Goal: Task Accomplishment & Management: Check status

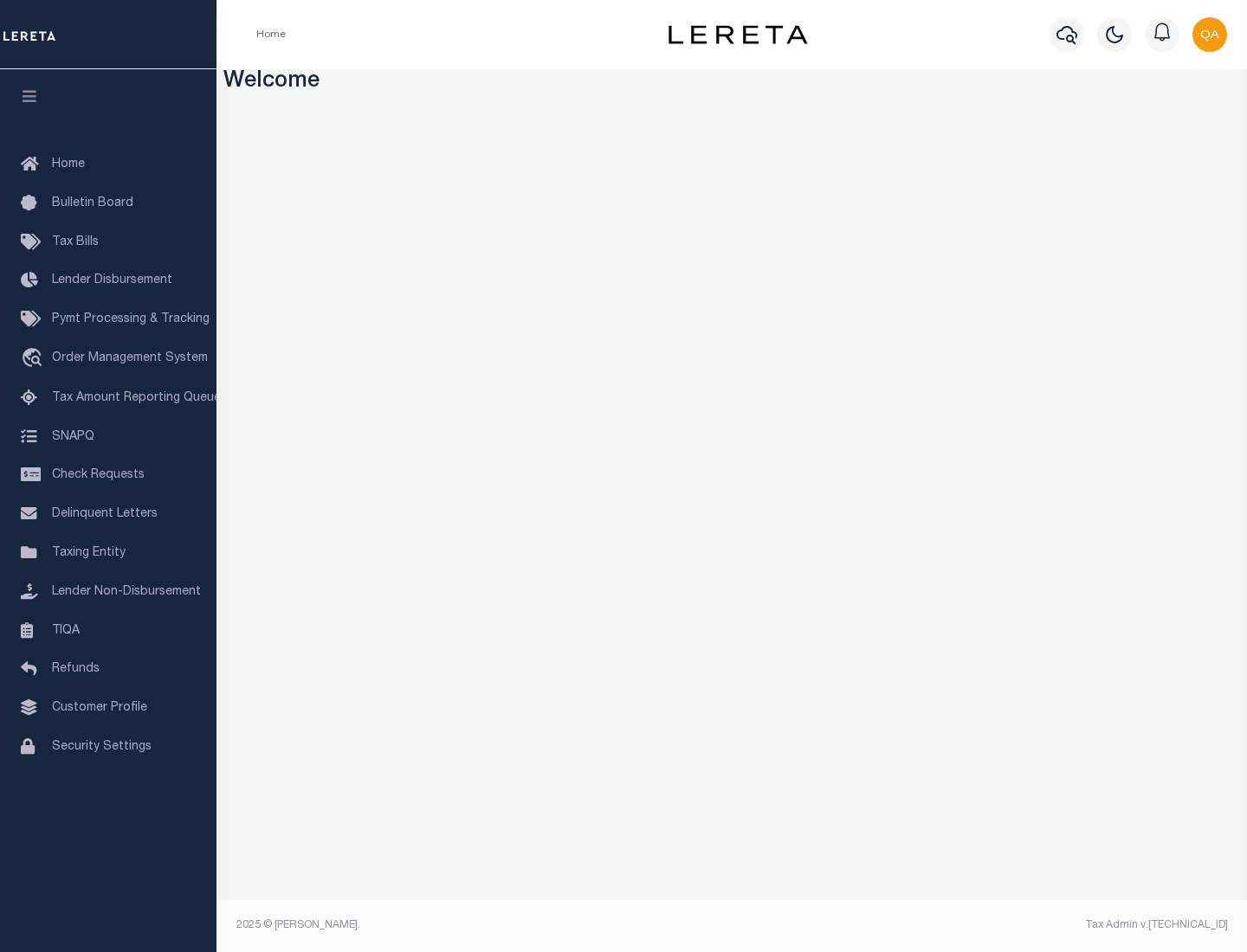
click at [109, 475] on span "Check Requests" at bounding box center [98, 475] width 93 height 12
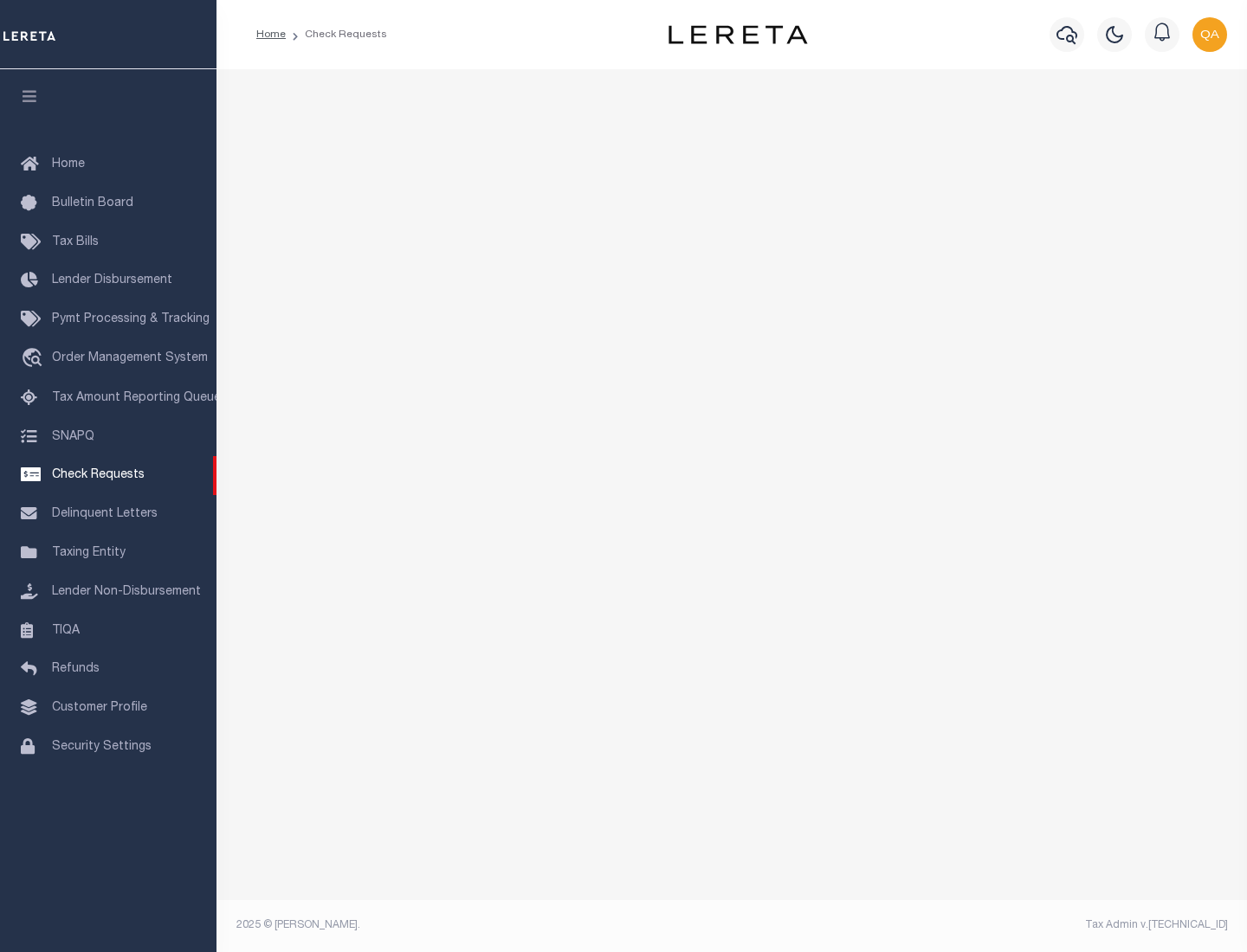
select select "50"
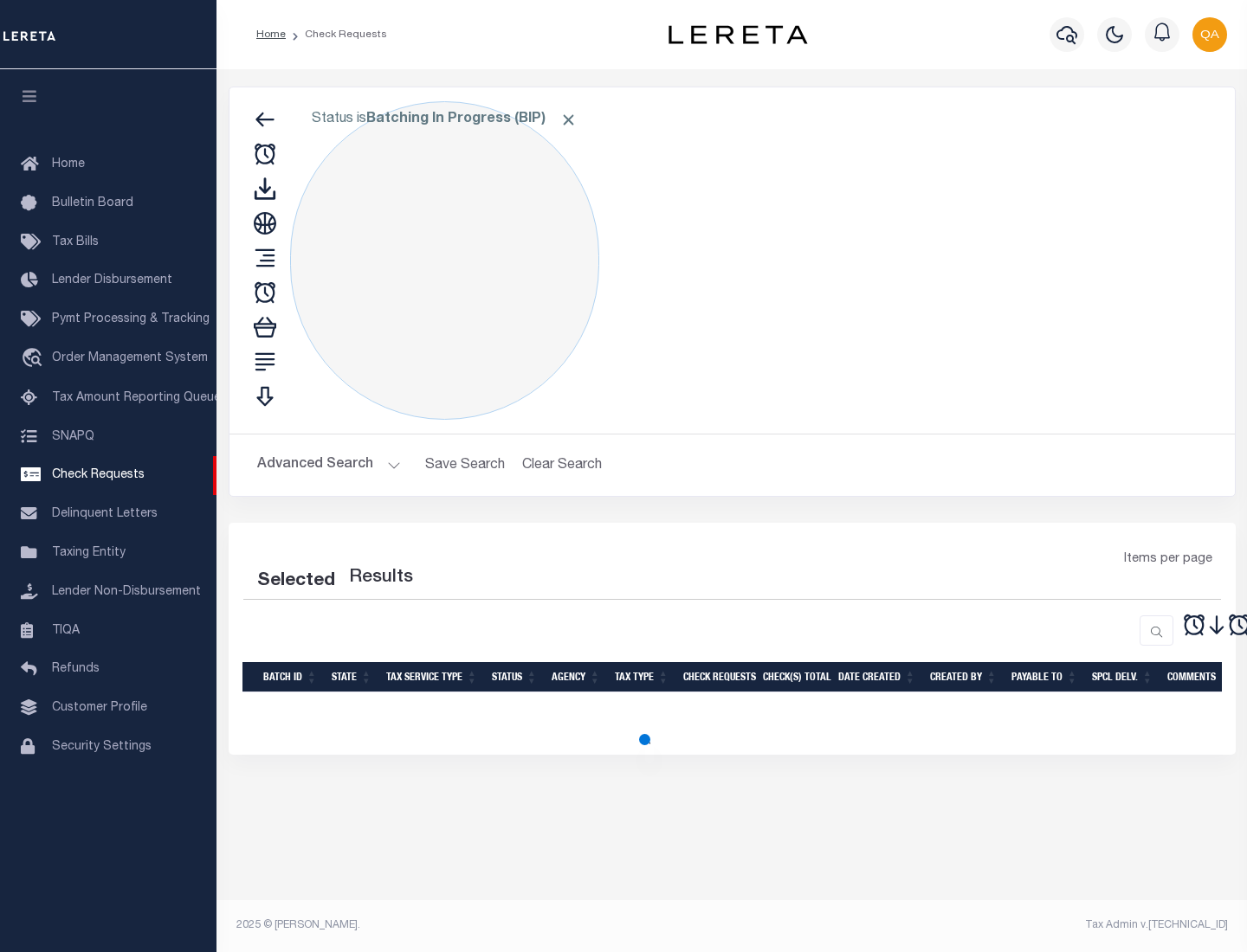
select select "50"
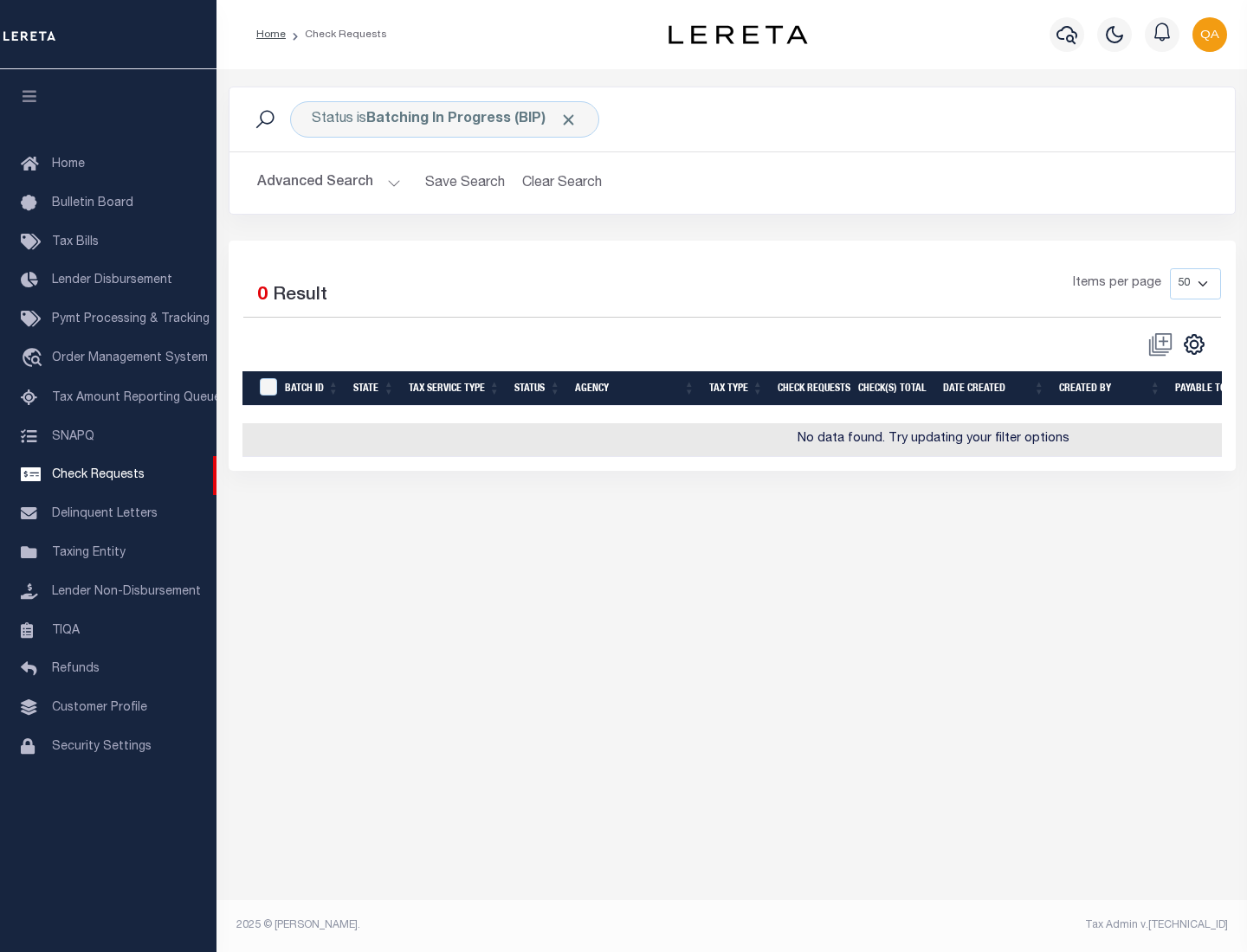
click at [569, 120] on span "Click to Remove" at bounding box center [568, 119] width 18 height 18
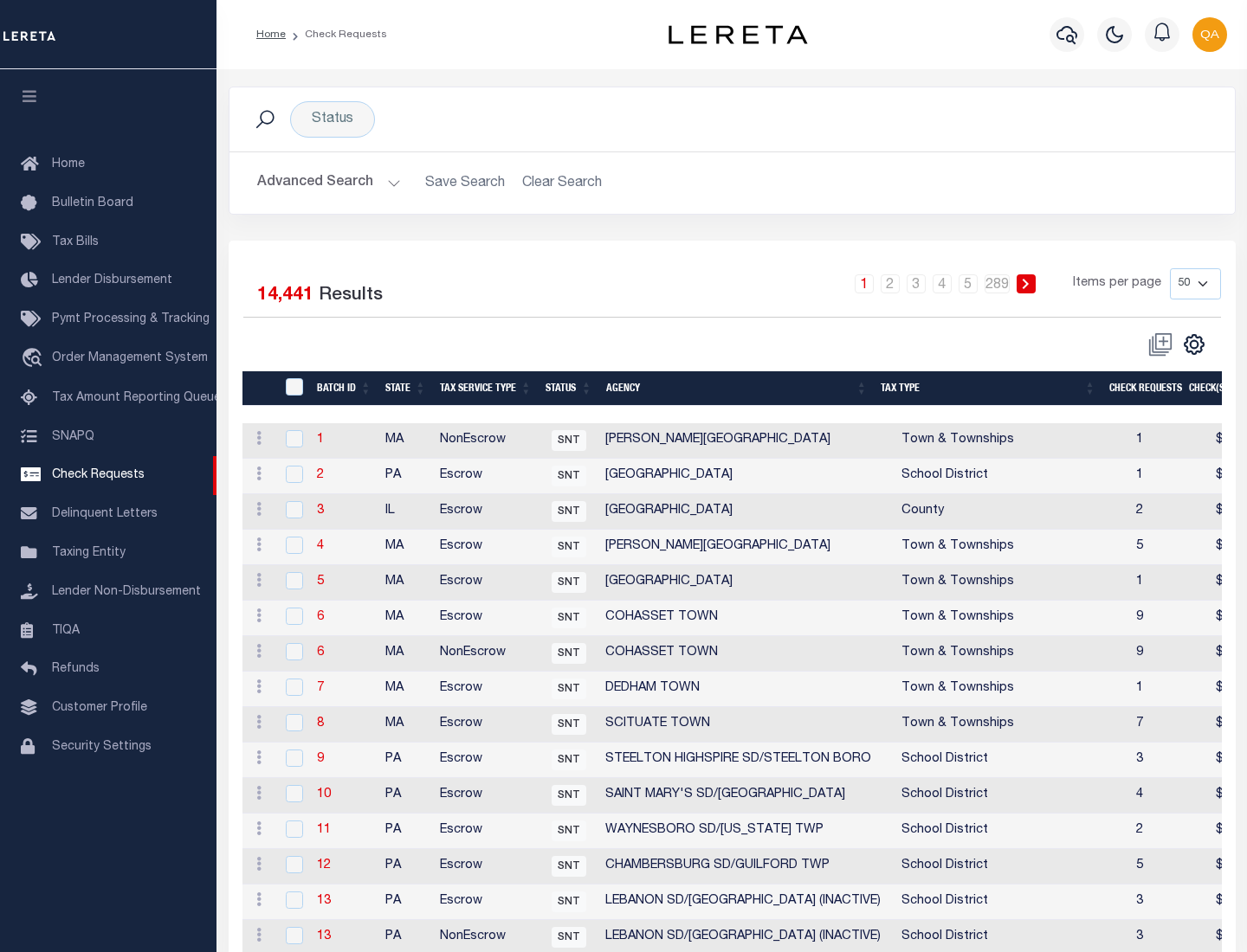
scroll to position [834, 0]
